Goal: Find specific page/section: Find specific page/section

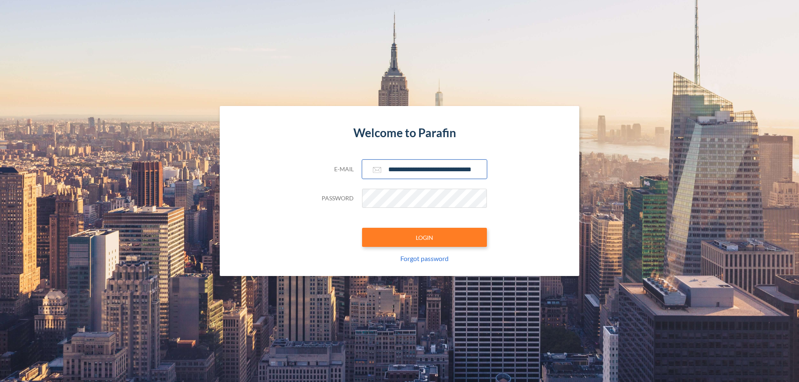
type input "**********"
click at [424, 238] on button "LOGIN" at bounding box center [424, 237] width 125 height 19
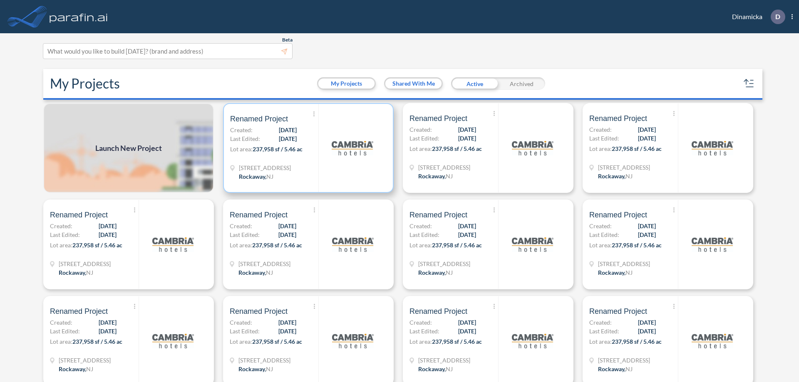
scroll to position [2, 0]
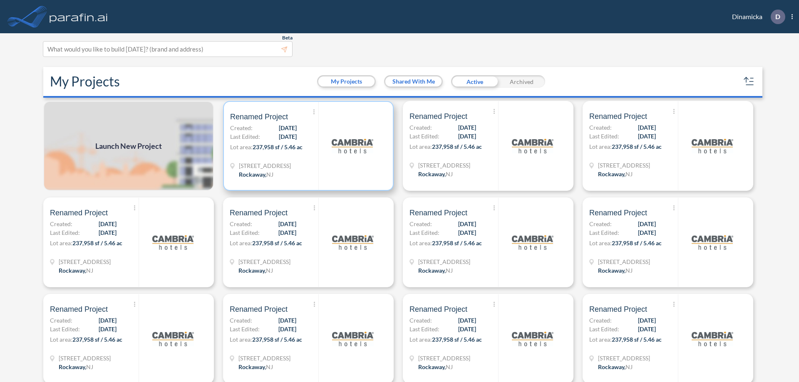
click at [307, 146] on p "Lot area: 237,958 sf / 5.46 ac" at bounding box center [274, 149] width 88 height 12
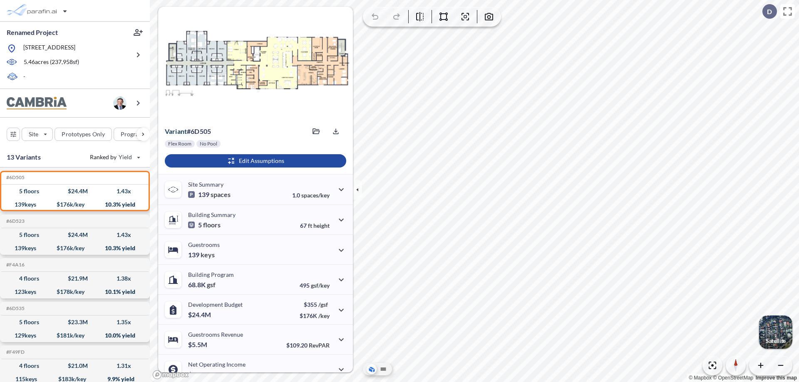
scroll to position [42, 0]
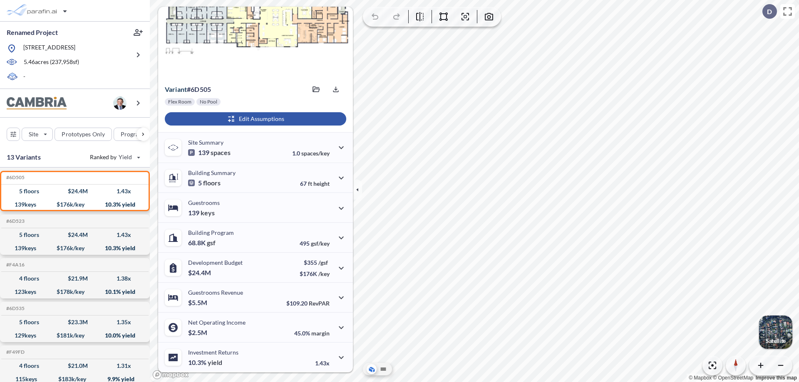
click at [254, 119] on div "button" at bounding box center [255, 118] width 181 height 13
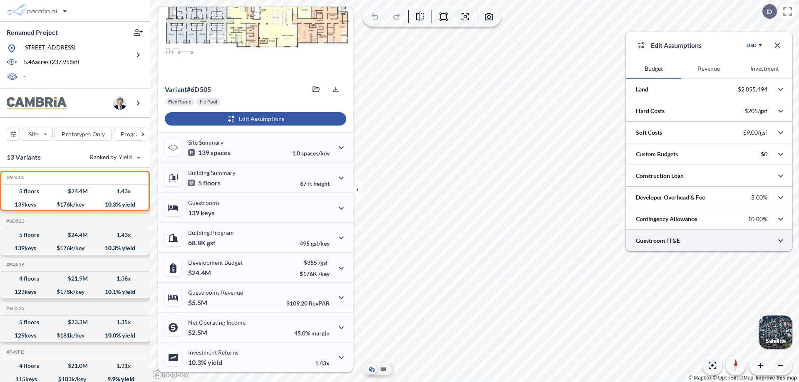
click at [709, 241] on div at bounding box center [709, 240] width 166 height 21
